Goal: Task Accomplishment & Management: Use online tool/utility

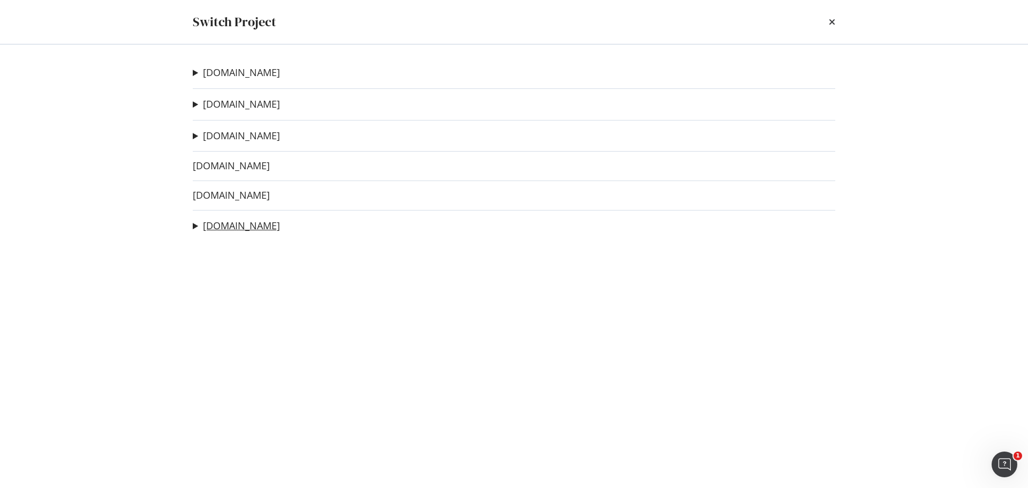
click at [224, 224] on link "[DOMAIN_NAME]" at bounding box center [241, 225] width 77 height 11
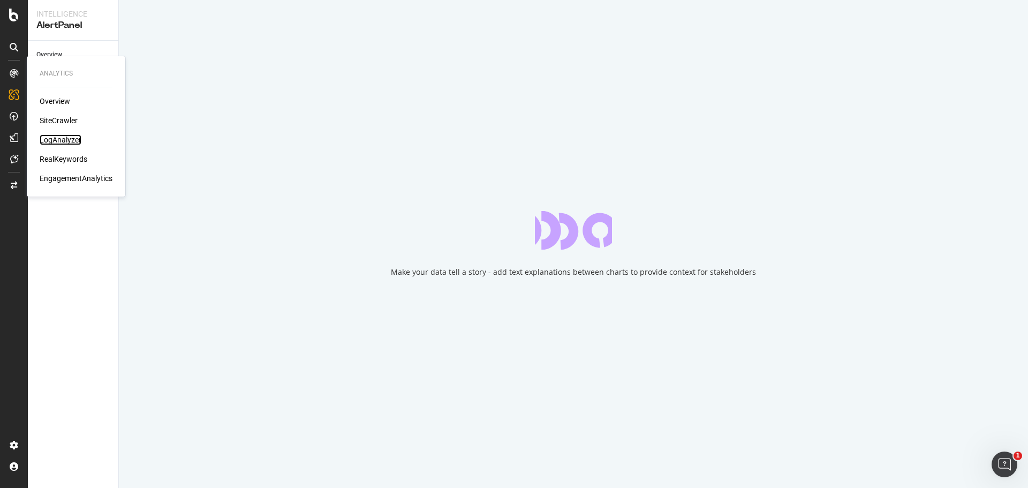
click at [74, 140] on div "LogAnalyzer" at bounding box center [61, 139] width 42 height 11
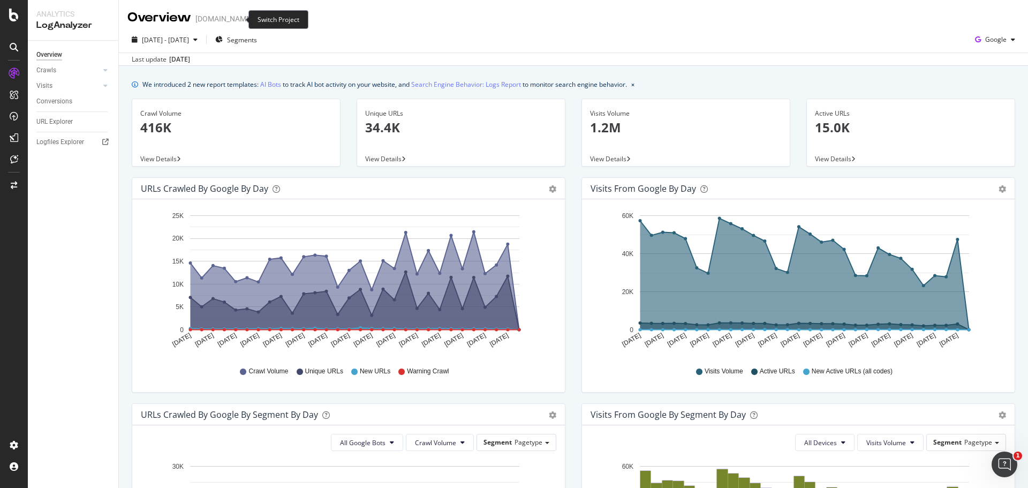
click at [257, 16] on icon "arrow-right-arrow-left" at bounding box center [260, 18] width 6 height 7
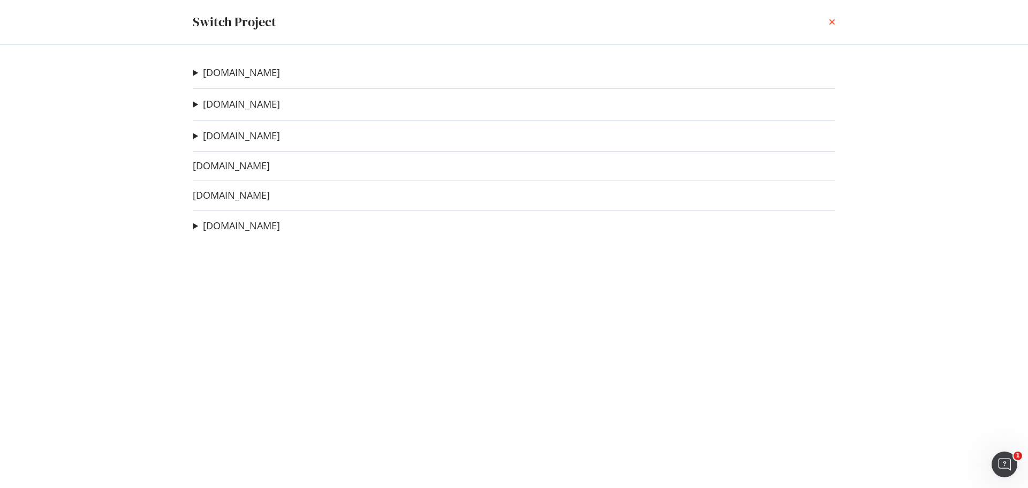
click at [831, 20] on icon "times" at bounding box center [832, 22] width 6 height 9
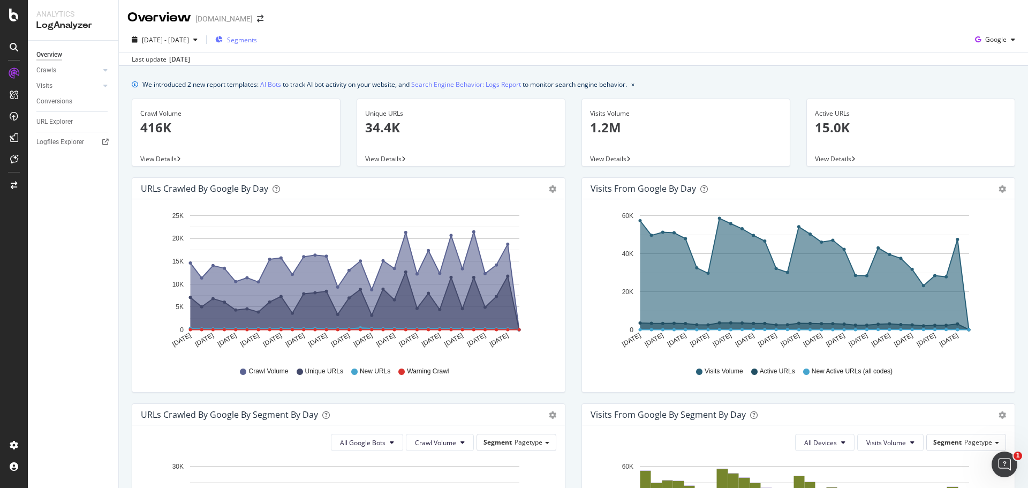
click at [257, 35] on span "Segments" at bounding box center [242, 39] width 30 height 9
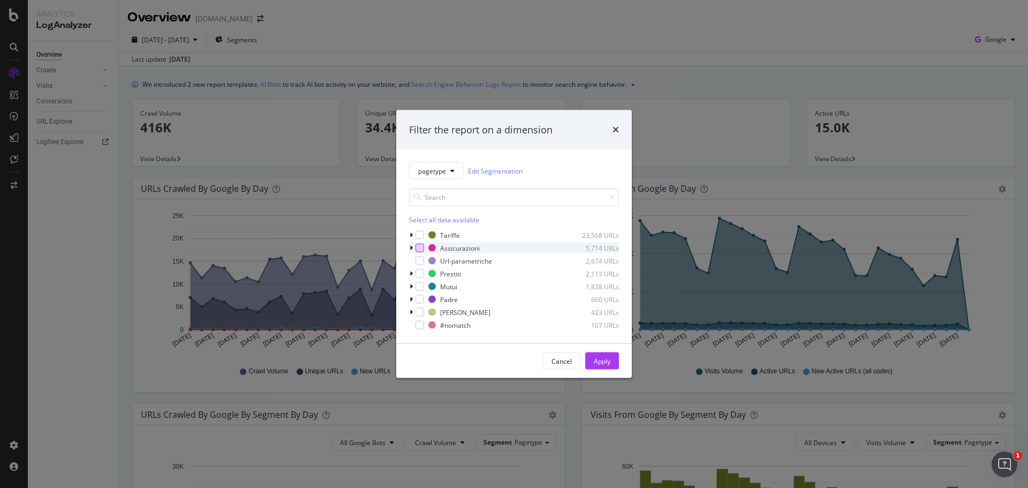
click at [420, 244] on div "modal" at bounding box center [419, 248] width 9 height 9
click at [613, 364] on button "Apply" at bounding box center [602, 360] width 34 height 17
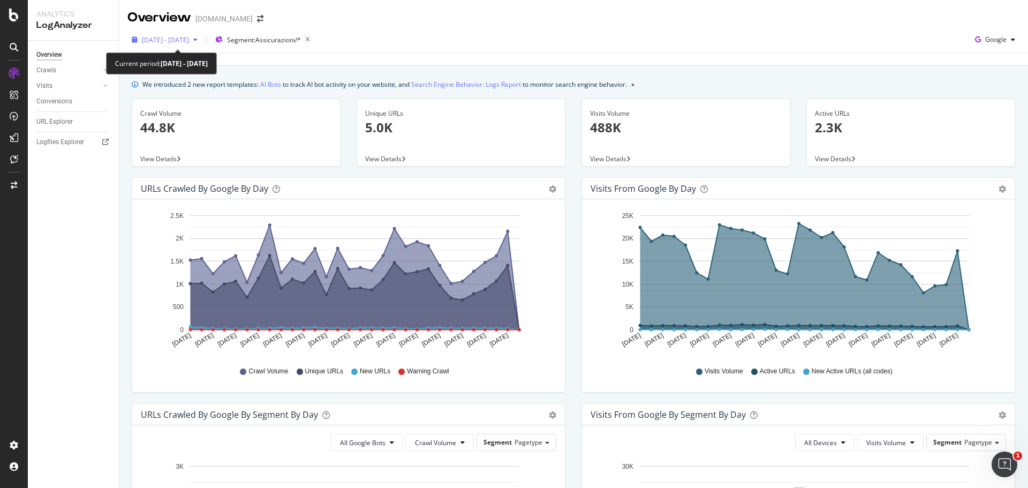
click at [176, 43] on span "[DATE] - [DATE]" at bounding box center [165, 39] width 47 height 9
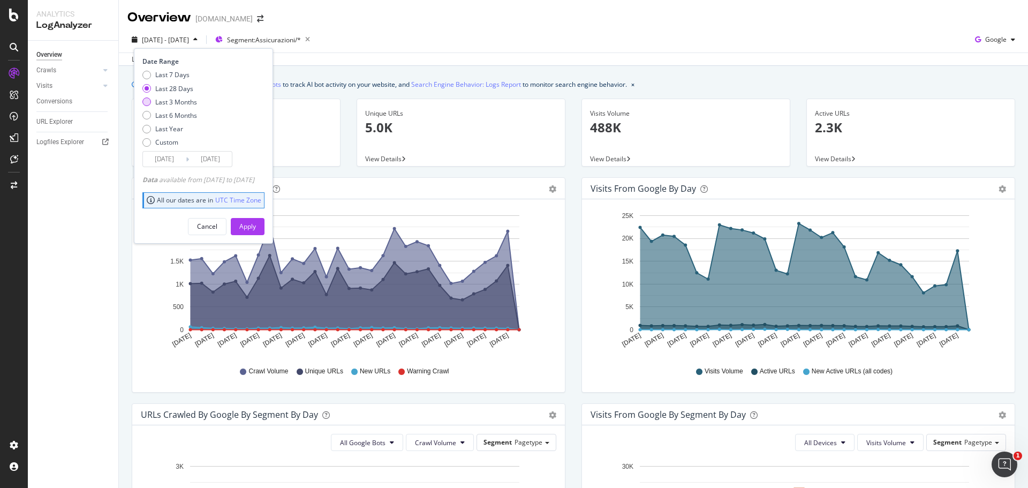
click at [189, 103] on div "Last 3 Months" at bounding box center [176, 101] width 42 height 9
type input "[DATE]"
click at [256, 230] on div "Apply" at bounding box center [247, 226] width 17 height 9
